Goal: Use online tool/utility: Use online tool/utility

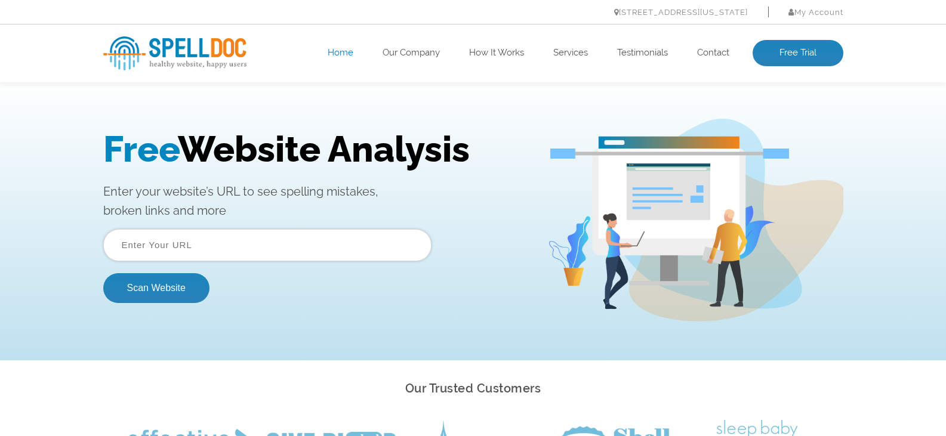
click at [186, 244] on input "text" at bounding box center [267, 245] width 328 height 32
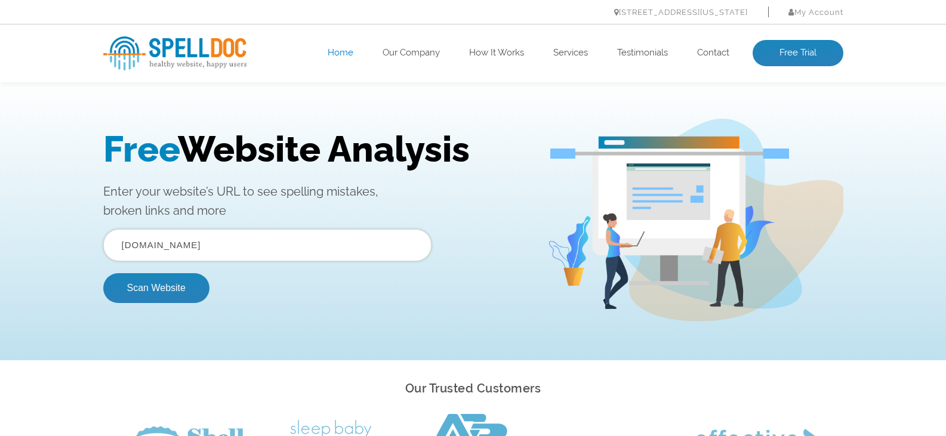
type input "[DOMAIN_NAME]"
click at [103, 273] on button "Scan Website" at bounding box center [156, 288] width 106 height 30
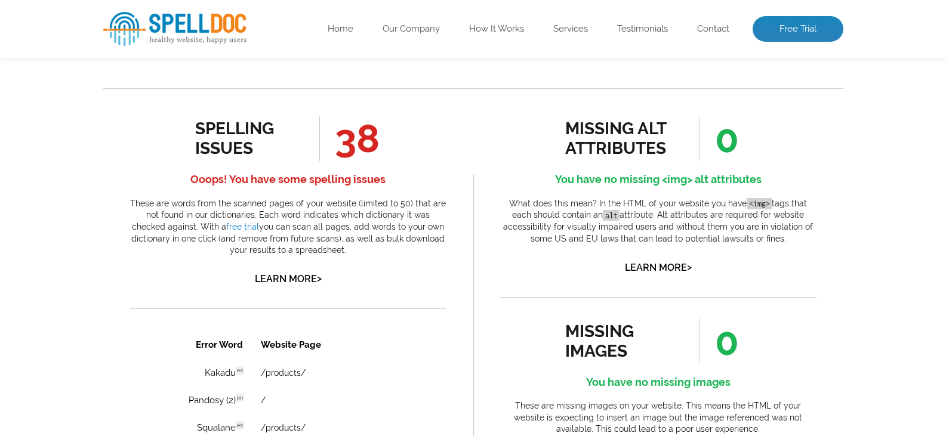
scroll to position [606, 0]
click at [303, 277] on link "Learn More >" at bounding box center [288, 278] width 67 height 11
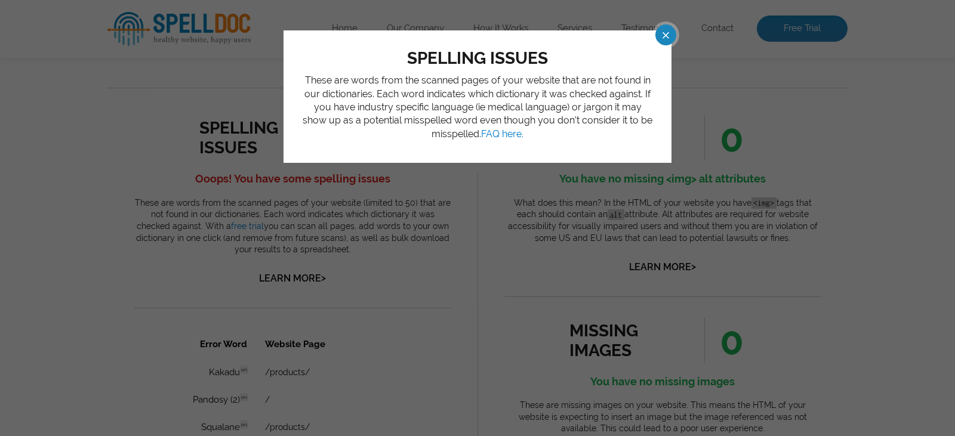
click at [663, 38] on span at bounding box center [655, 34] width 21 height 21
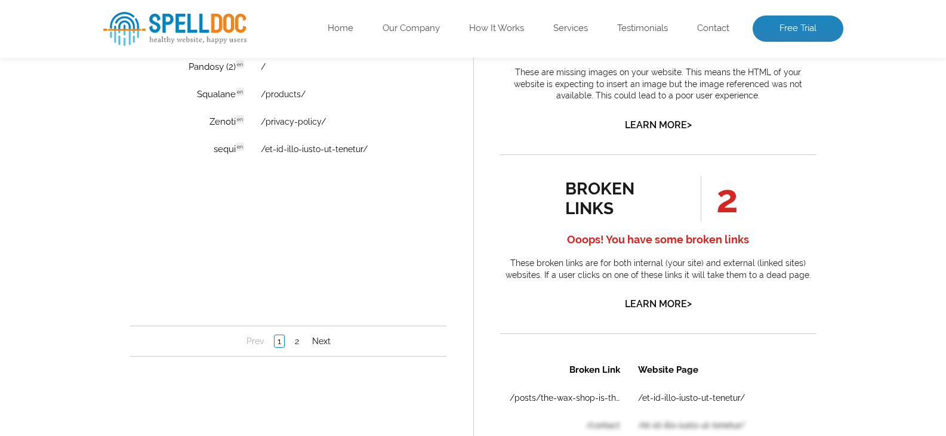
scroll to position [942, 0]
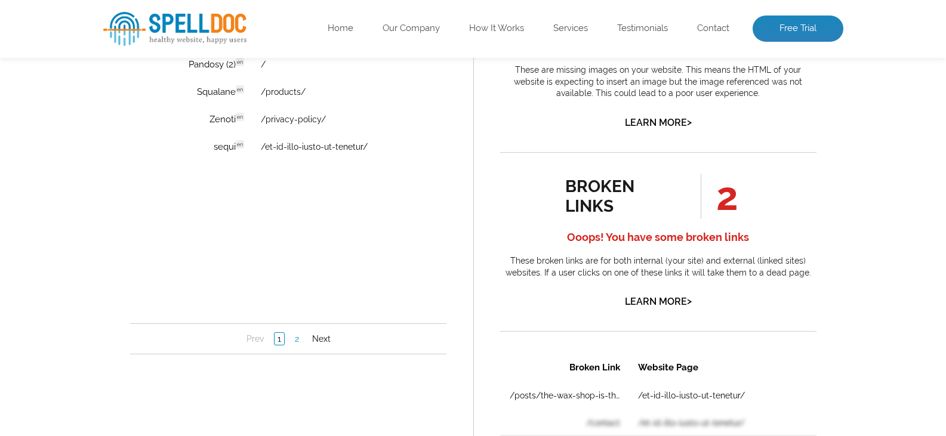
click at [294, 341] on link "2" at bounding box center [296, 340] width 10 height 12
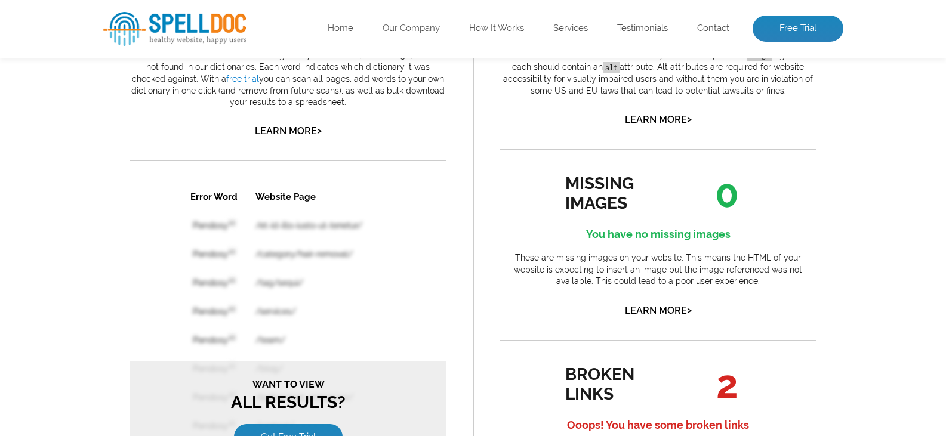
scroll to position [753, 0]
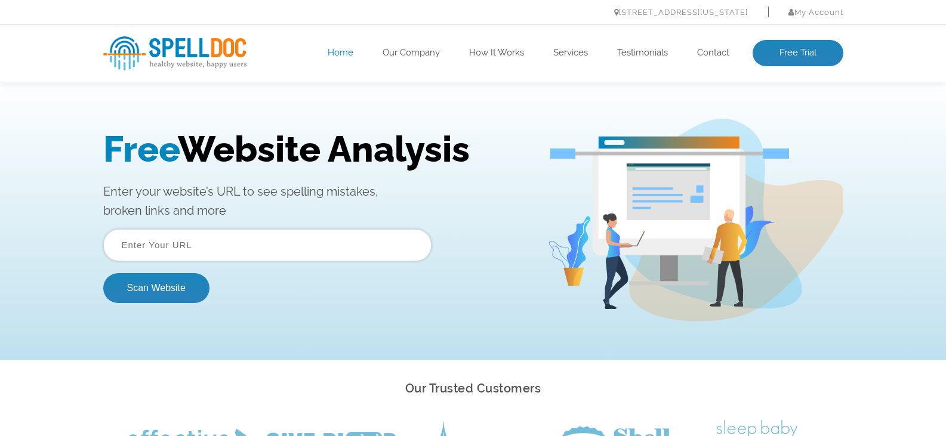
click at [231, 245] on input "text" at bounding box center [267, 245] width 328 height 32
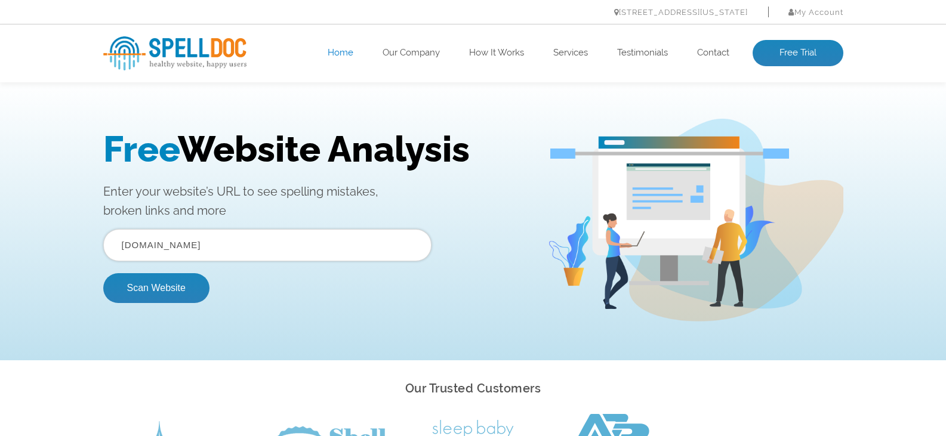
type input "[DOMAIN_NAME]"
click at [103, 273] on button "Scan Website" at bounding box center [156, 288] width 106 height 30
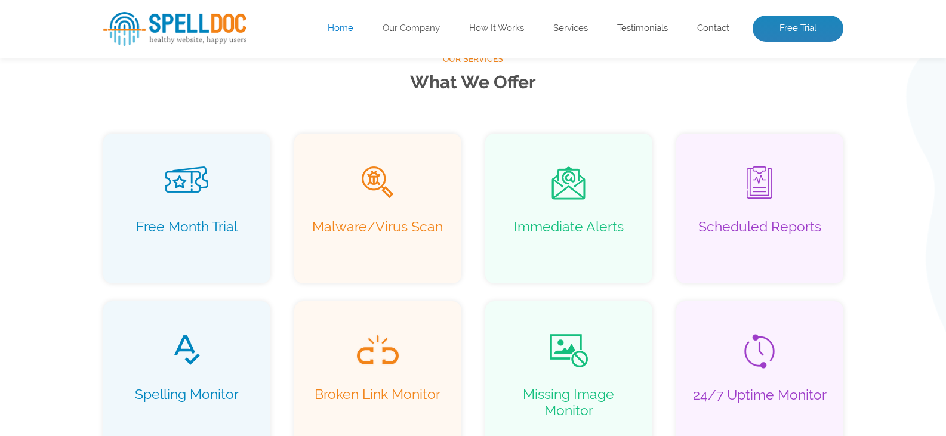
scroll to position [804, 0]
